Goal: Transaction & Acquisition: Purchase product/service

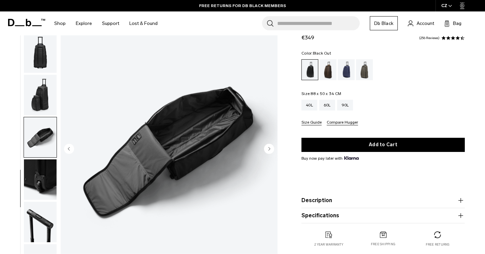
click at [322, 217] on button "Specifications" at bounding box center [383, 216] width 163 height 8
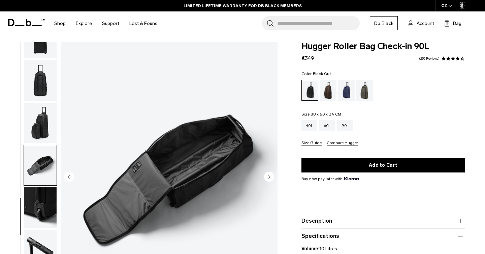
scroll to position [2, 0]
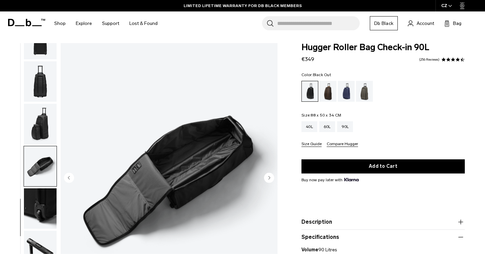
click at [309, 144] on button "Size Guide" at bounding box center [312, 144] width 20 height 5
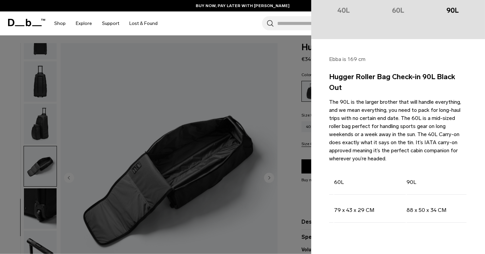
scroll to position [0, 0]
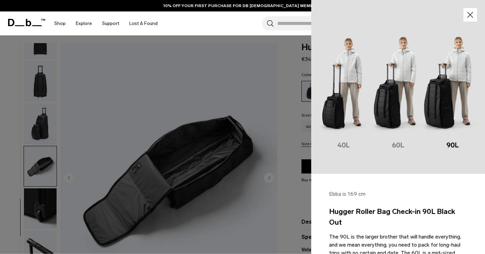
click at [221, 207] on div at bounding box center [242, 127] width 485 height 254
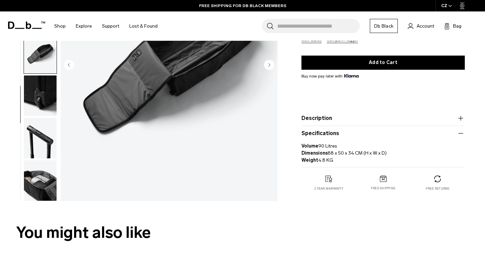
scroll to position [117, 0]
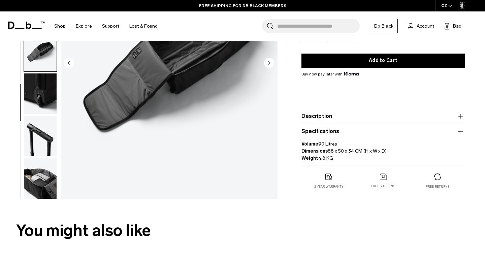
click at [41, 190] on img "button" at bounding box center [40, 178] width 33 height 40
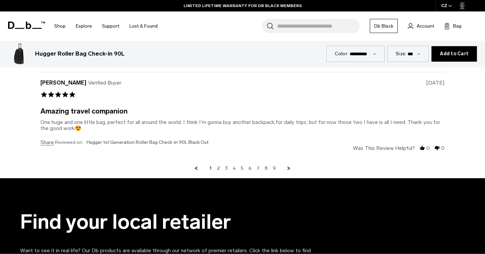
scroll to position [1976, 0]
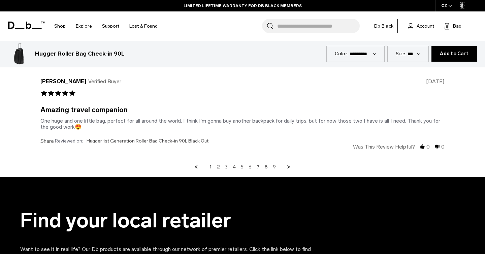
click at [220, 165] on div "1 2 3 4 5 6 7 8 9" at bounding box center [242, 167] width 405 height 6
click at [218, 167] on link "2" at bounding box center [218, 167] width 3 height 6
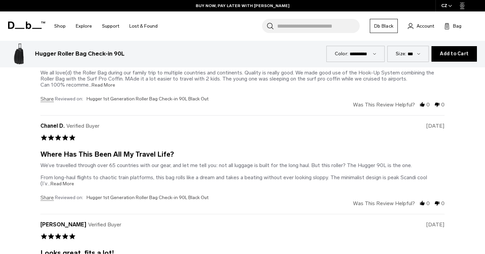
scroll to position [1789, 0]
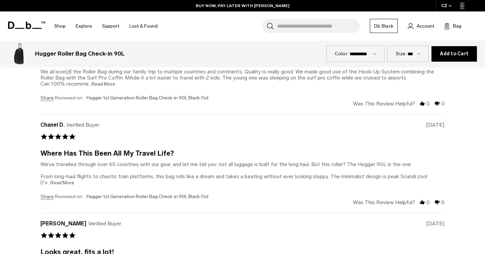
click at [104, 82] on span "...Read More" at bounding box center [102, 84] width 27 height 6
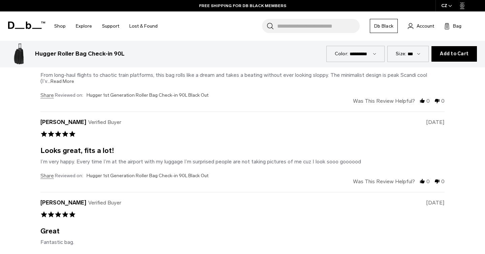
scroll to position [1893, 0]
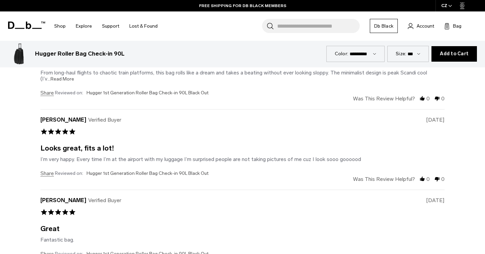
click at [63, 78] on span "...Read More" at bounding box center [61, 79] width 27 height 6
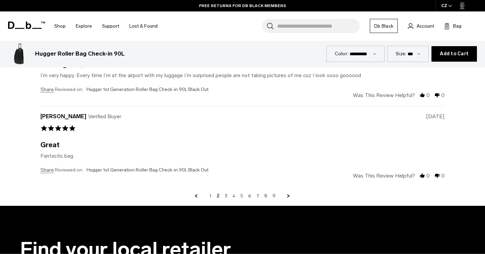
scroll to position [2014, 0]
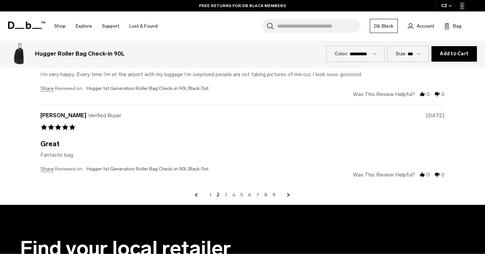
click at [228, 192] on link "3" at bounding box center [226, 195] width 3 height 6
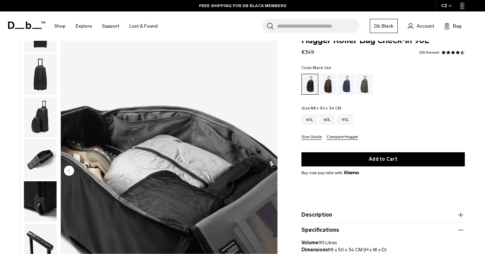
scroll to position [0, 0]
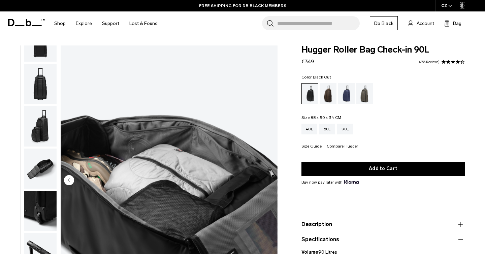
click at [232, 152] on img "10 / 10" at bounding box center [169, 181] width 217 height 271
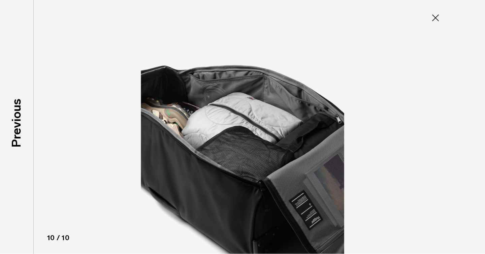
type button "Close"
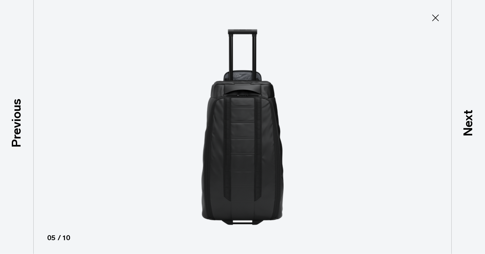
scroll to position [152, 0]
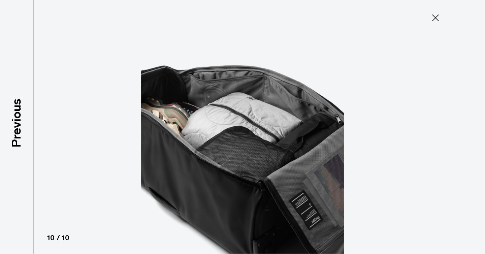
click at [434, 16] on icon at bounding box center [435, 17] width 11 height 11
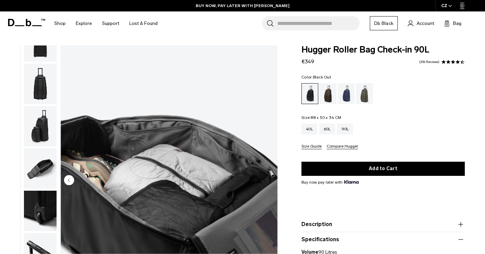
click at [434, 16] on div "Search for Bags, Luggage... Search Close Trending Products All Products Hugger …" at bounding box center [321, 23] width 317 height 24
click at [422, 98] on ul at bounding box center [383, 93] width 163 height 21
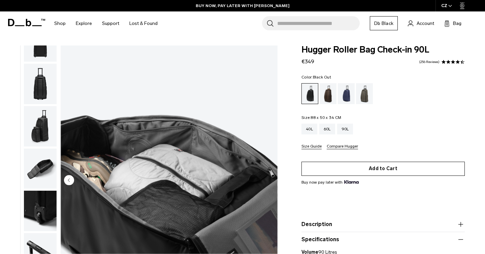
click at [381, 166] on button "Add to Cart" at bounding box center [383, 169] width 163 height 14
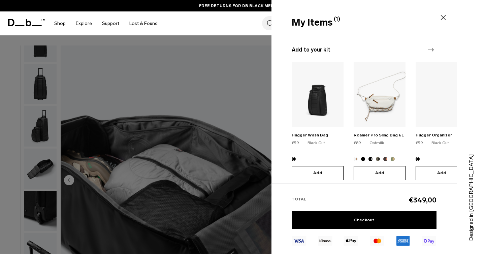
scroll to position [99, 0]
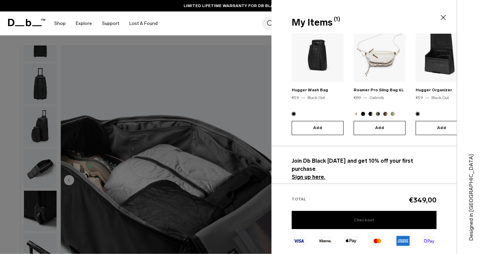
click at [362, 221] on link "Checkout" at bounding box center [364, 220] width 145 height 18
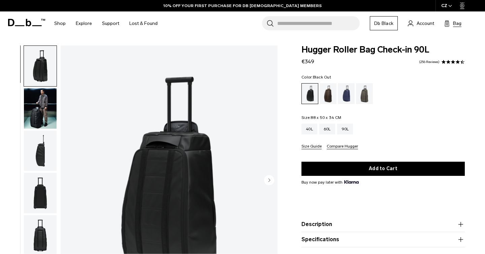
click at [451, 23] on button "Bag (0)" at bounding box center [453, 23] width 17 height 8
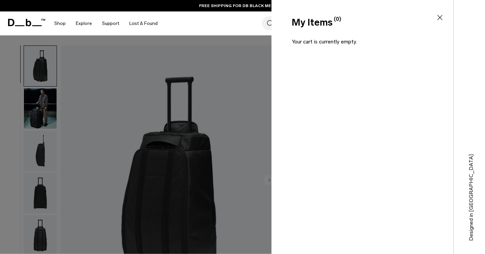
click at [235, 28] on div "Search for Bags, Luggage... Search Close Trending Products All Products Hugger …" at bounding box center [321, 23] width 317 height 24
click at [440, 18] on icon at bounding box center [440, 17] width 8 height 8
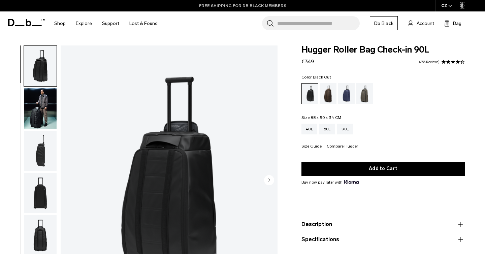
click at [249, 6] on link "FREE SHIPPING FOR DB BLACK MEMBERS" at bounding box center [242, 6] width 87 height 6
click at [260, 7] on link "10% OFF YOUR FIRST PURCHASE FOR DB [DEMOGRAPHIC_DATA] MEMBERS" at bounding box center [242, 6] width 158 height 6
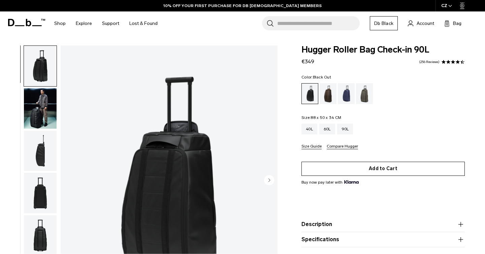
click at [384, 171] on button "Add to Cart" at bounding box center [383, 169] width 163 height 14
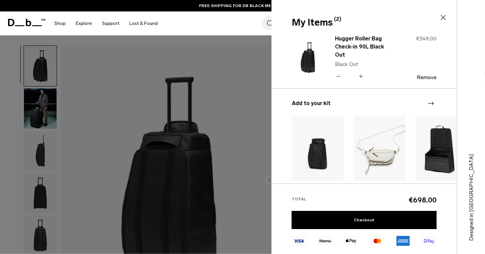
click at [340, 71] on icon at bounding box center [338, 76] width 6 height 10
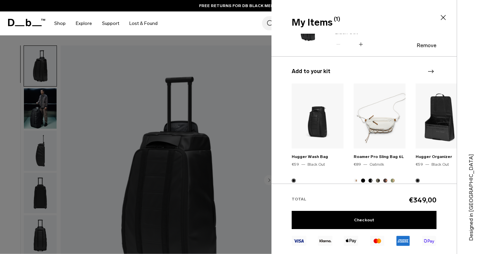
scroll to position [99, 0]
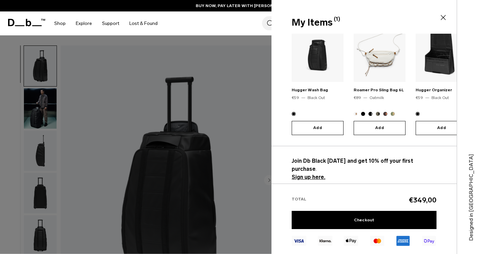
click at [320, 174] on strong "Sign up here." at bounding box center [309, 177] width 34 height 6
click at [313, 174] on strong "Sign up here." at bounding box center [309, 177] width 34 height 6
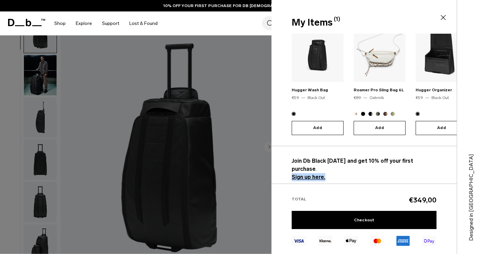
scroll to position [42, 0]
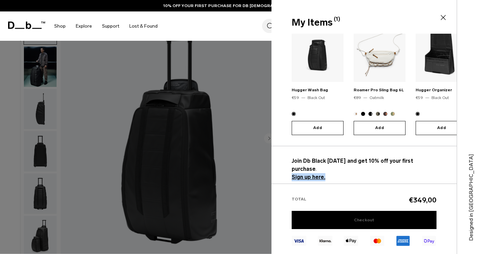
click at [359, 224] on link "Checkout" at bounding box center [364, 220] width 145 height 18
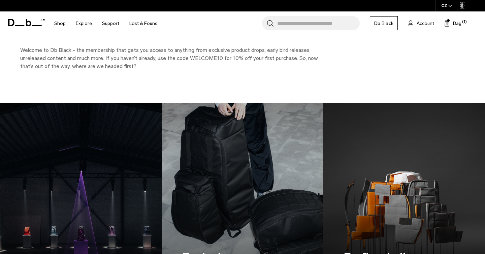
click at [207, 59] on p "Welcome to Db Black - the membership that gets you access to anything from excl…" at bounding box center [171, 58] width 303 height 24
copy p "WELCOME10"
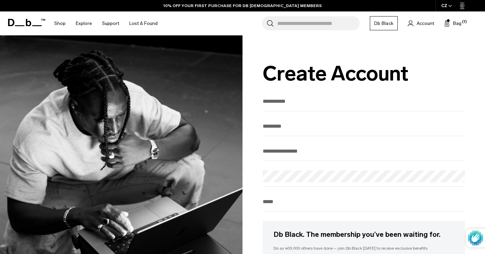
click at [282, 106] on input "text" at bounding box center [364, 101] width 202 height 11
type input "******"
type input "*******"
type input "**********"
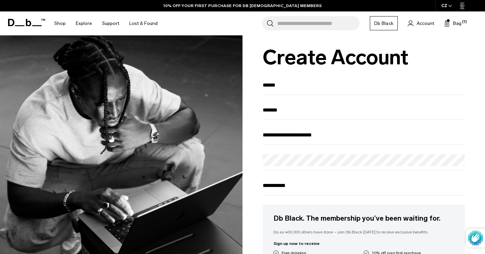
scroll to position [51, 0]
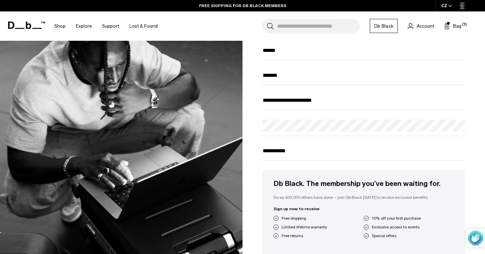
click at [263, 150] on input "**********" at bounding box center [364, 150] width 202 height 11
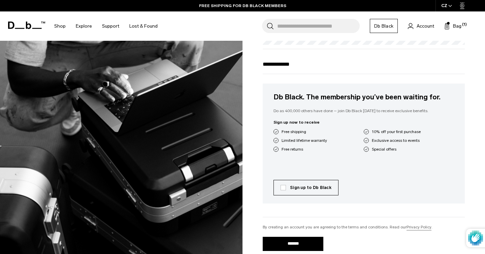
scroll to position [139, 0]
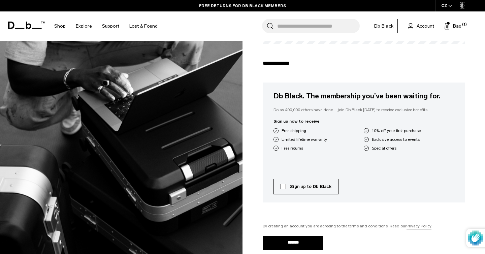
type input "**********"
click at [305, 190] on label "Sign up to Db Black" at bounding box center [306, 187] width 51 height 6
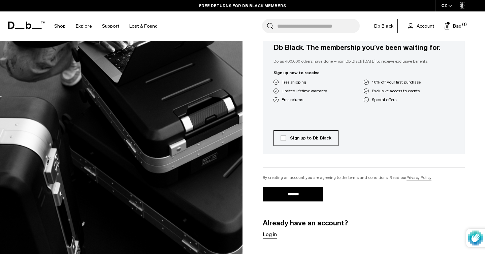
scroll to position [227, 0]
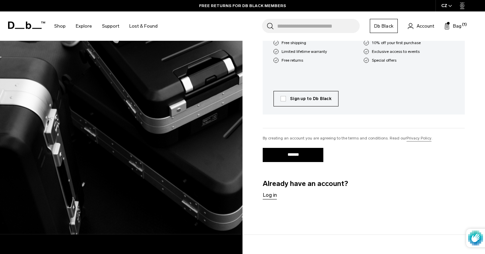
click at [282, 159] on input "*******" at bounding box center [293, 155] width 61 height 14
